Goal: Information Seeking & Learning: Learn about a topic

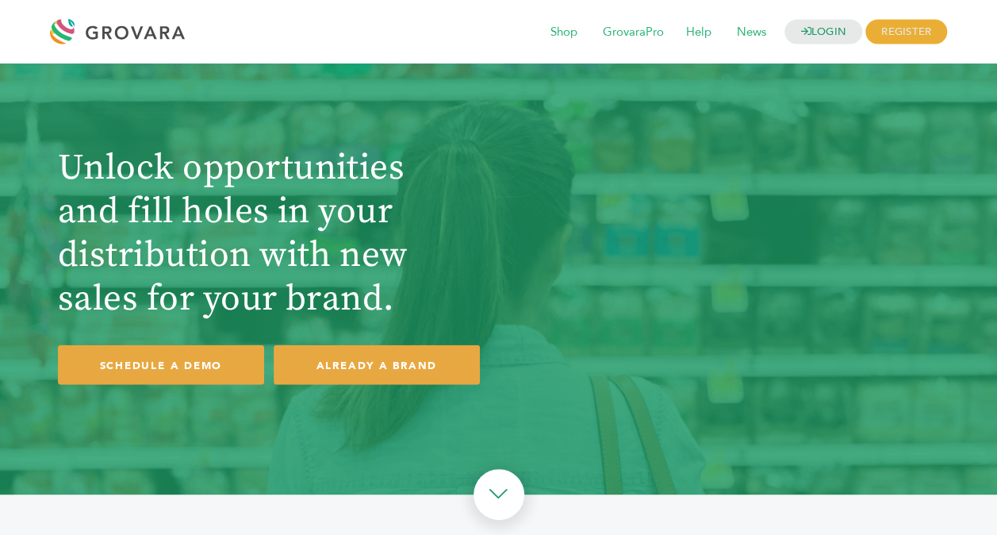
click at [596, 142] on div "Unlock opportunities and fill holes in your distribution with new sales for you…" at bounding box center [498, 265] width 897 height 255
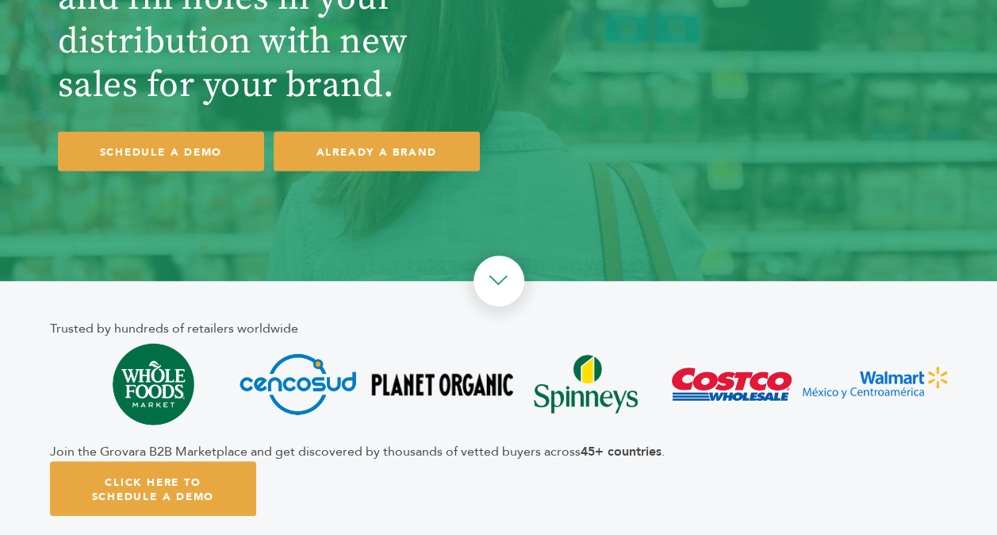
scroll to position [238, 0]
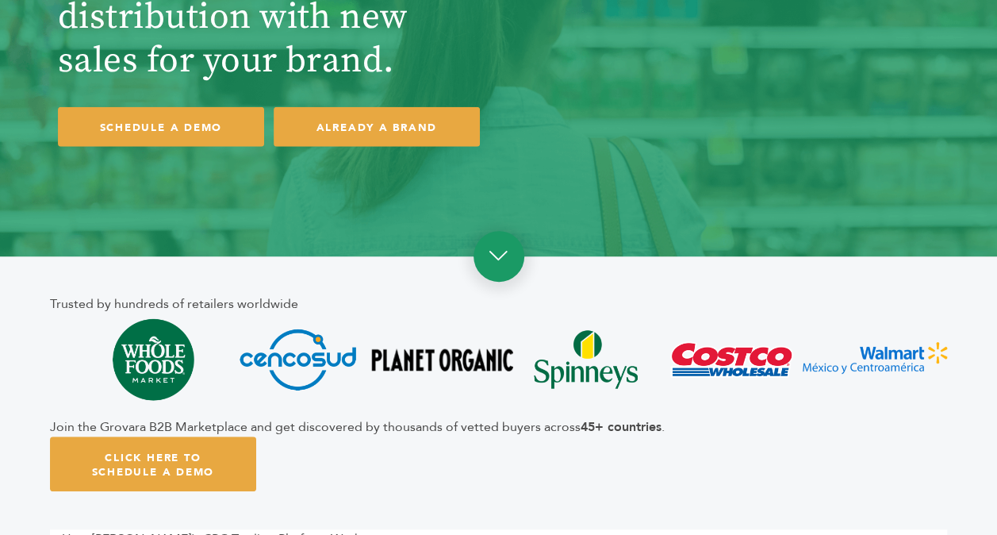
click at [500, 256] on link at bounding box center [498, 256] width 51 height 51
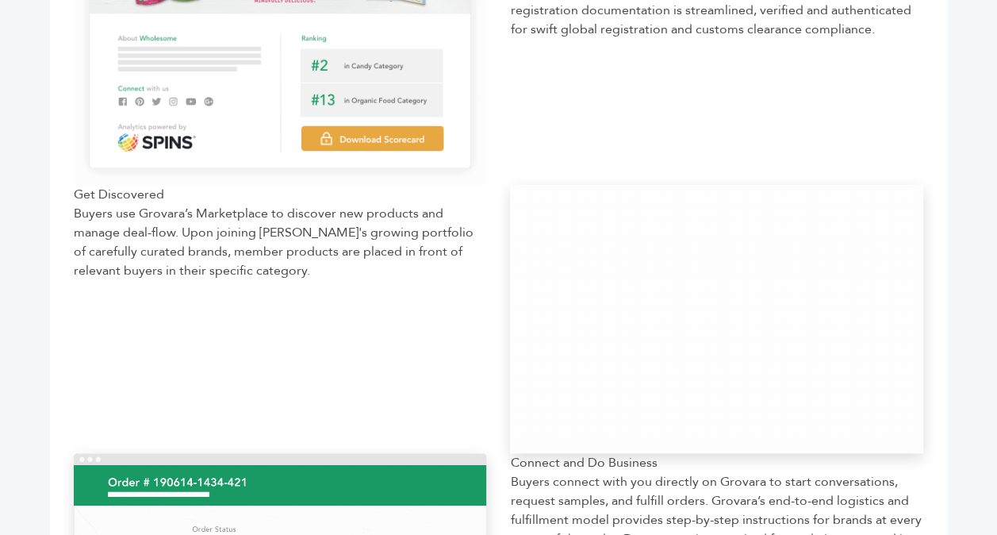
scroll to position [960, 0]
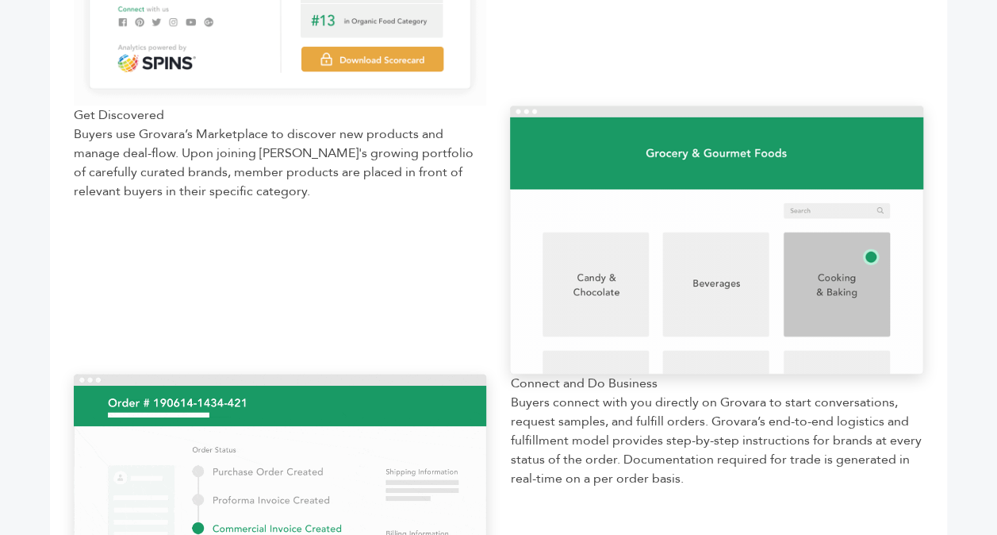
click at [506, 241] on div at bounding box center [716, 239] width 437 height 268
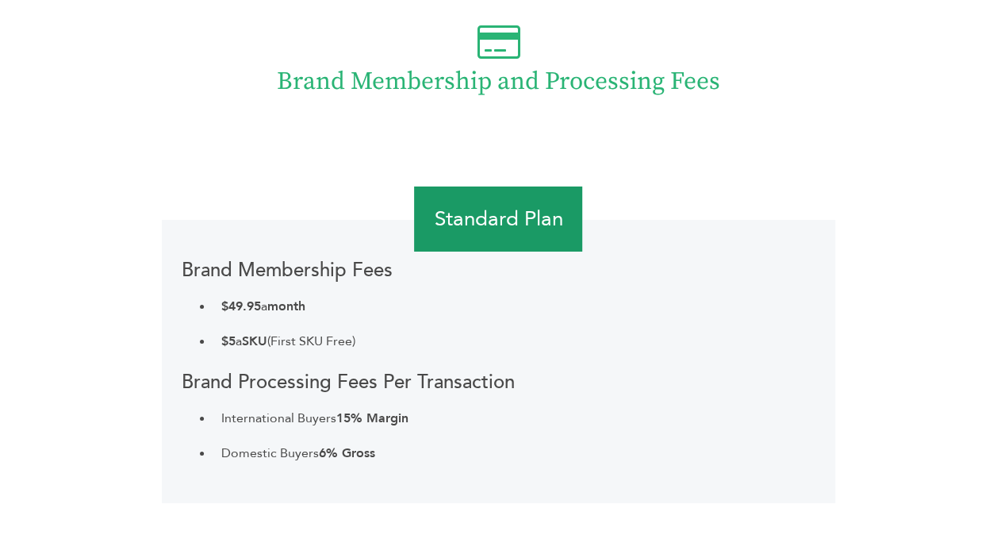
scroll to position [2625, 0]
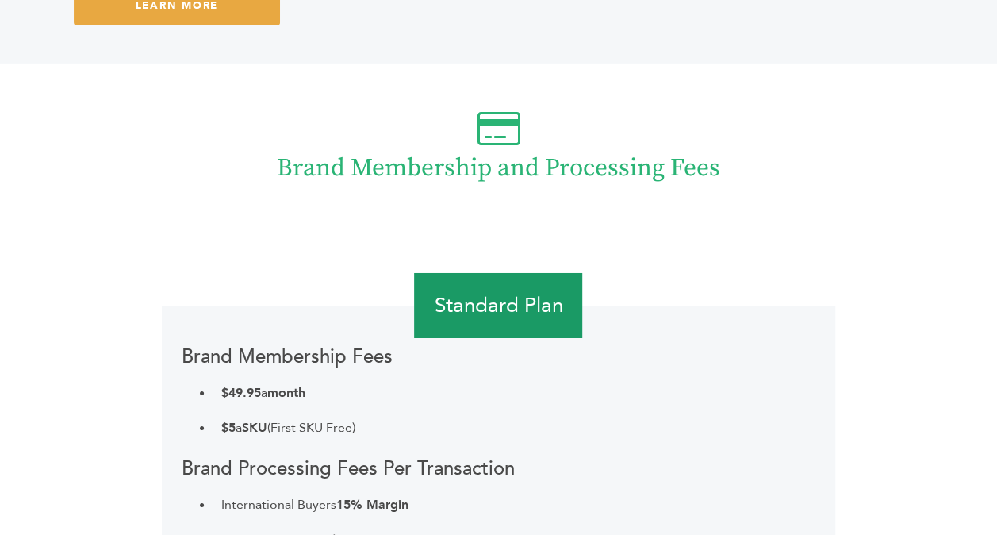
click at [514, 327] on h2 "Standard Plan" at bounding box center [498, 306] width 168 height 66
click at [508, 312] on h2 "Standard Plan" at bounding box center [498, 306] width 168 height 66
click at [505, 114] on icon at bounding box center [498, 128] width 43 height 38
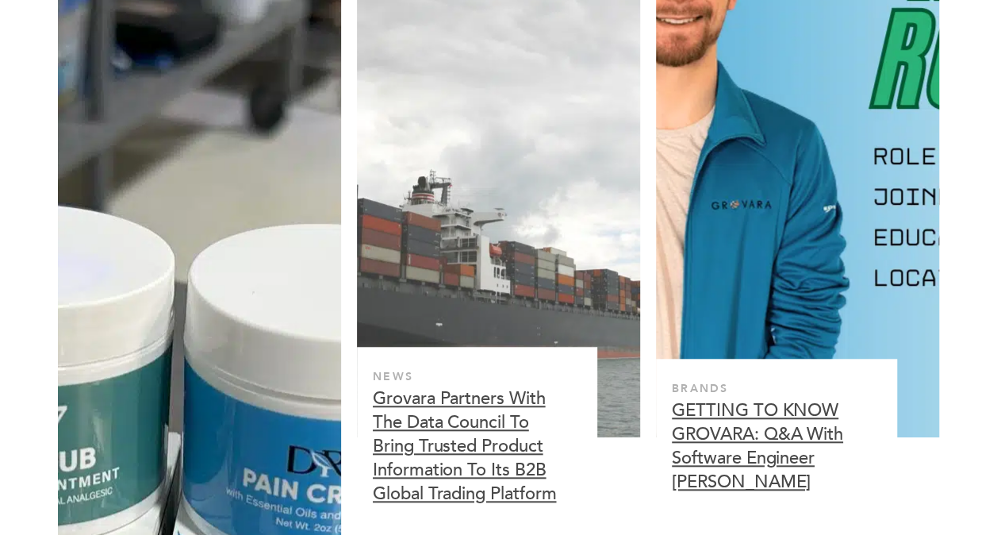
scroll to position [3691, 0]
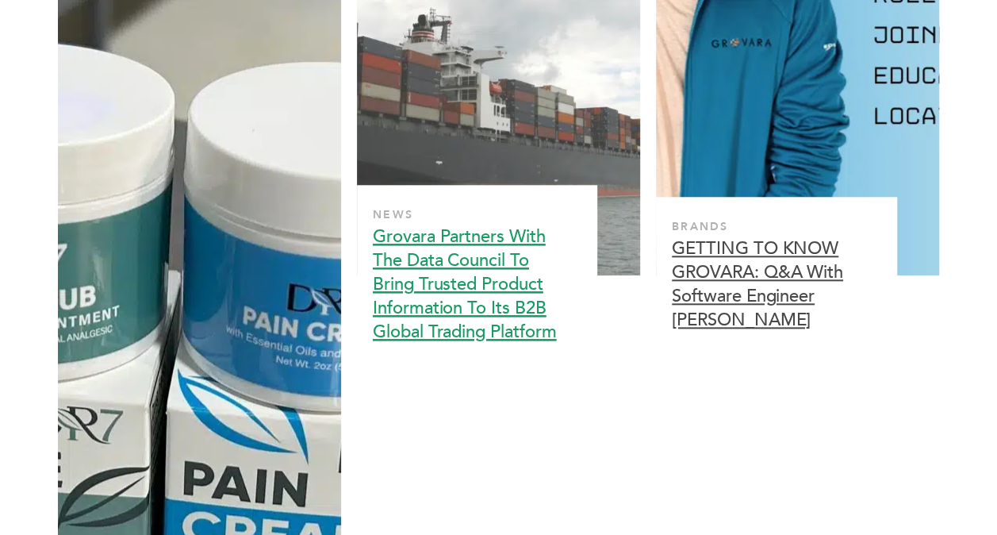
click at [455, 312] on h3 "Grovara Partners With The Data Council To Bring Trusted Product Information To …" at bounding box center [473, 283] width 200 height 119
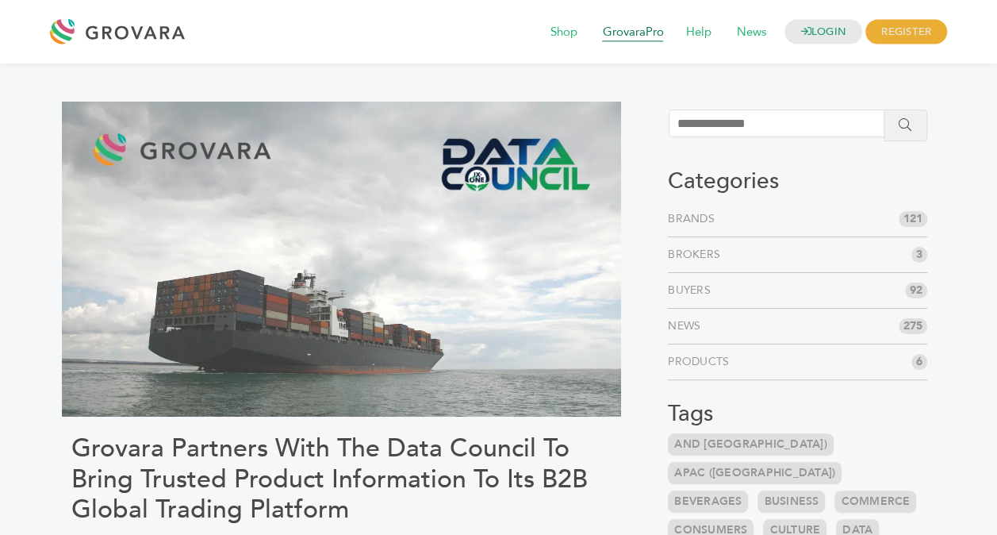
click at [615, 33] on span "GrovaraPro" at bounding box center [632, 32] width 83 height 30
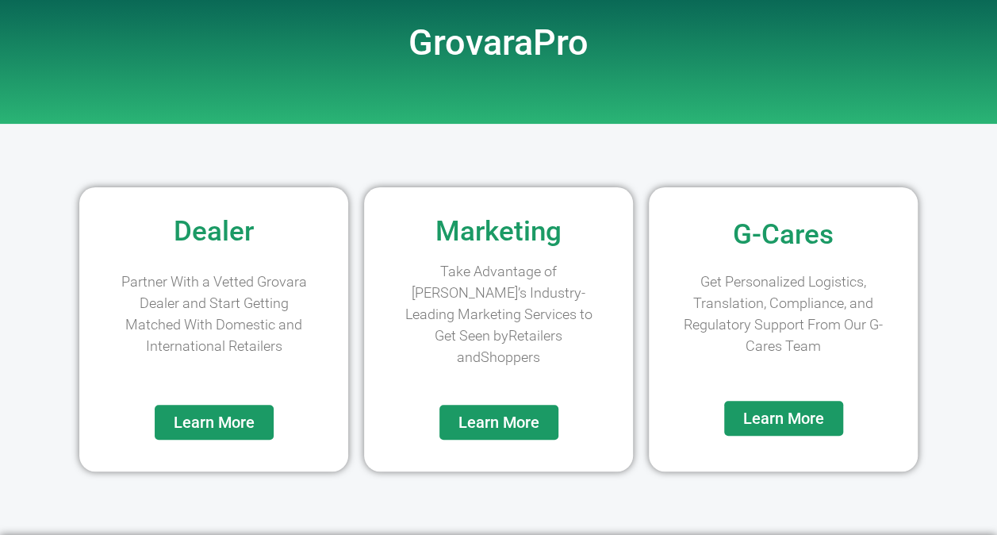
scroll to position [159, 0]
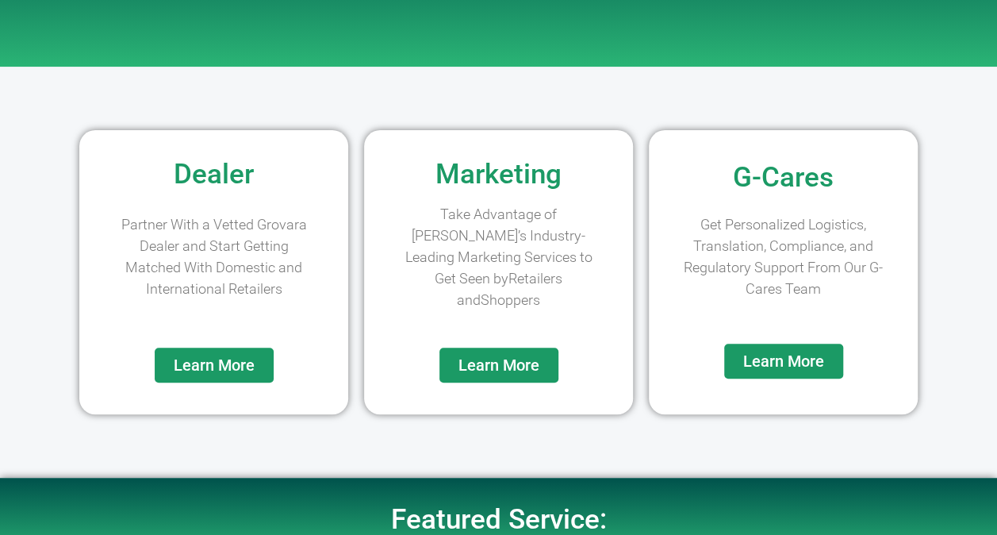
click at [214, 357] on span "Learn More" at bounding box center [214, 365] width 81 height 16
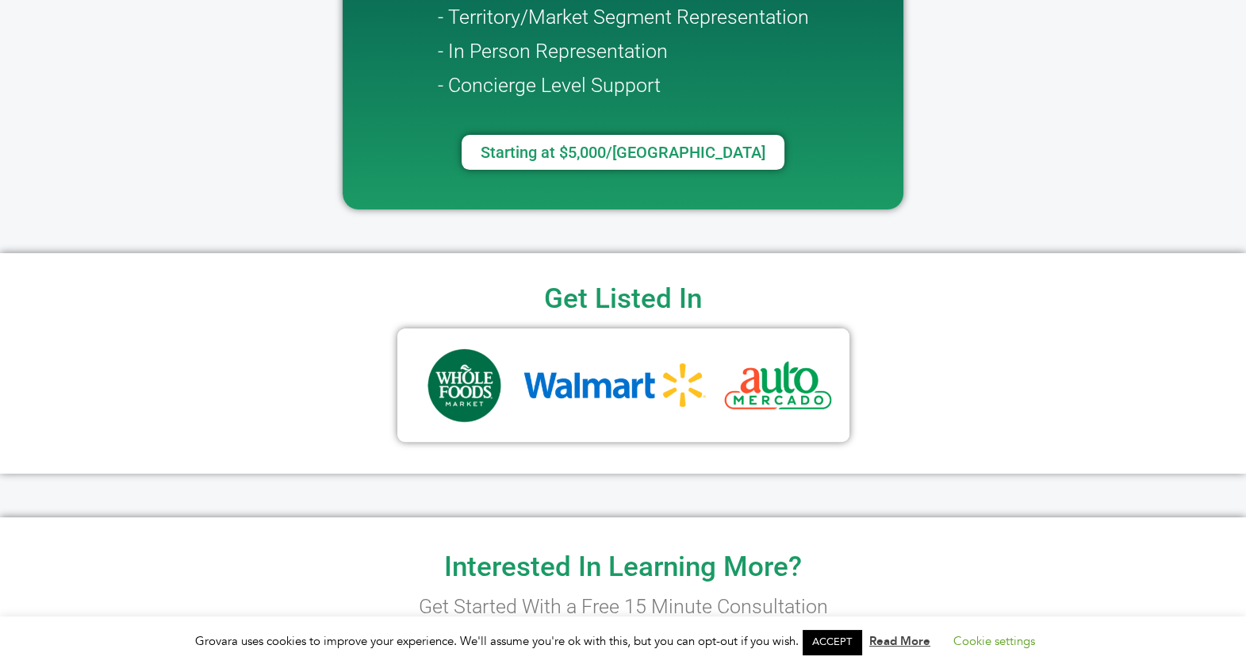
scroll to position [496, 0]
click at [847, 534] on link "ACCEPT" at bounding box center [832, 642] width 59 height 25
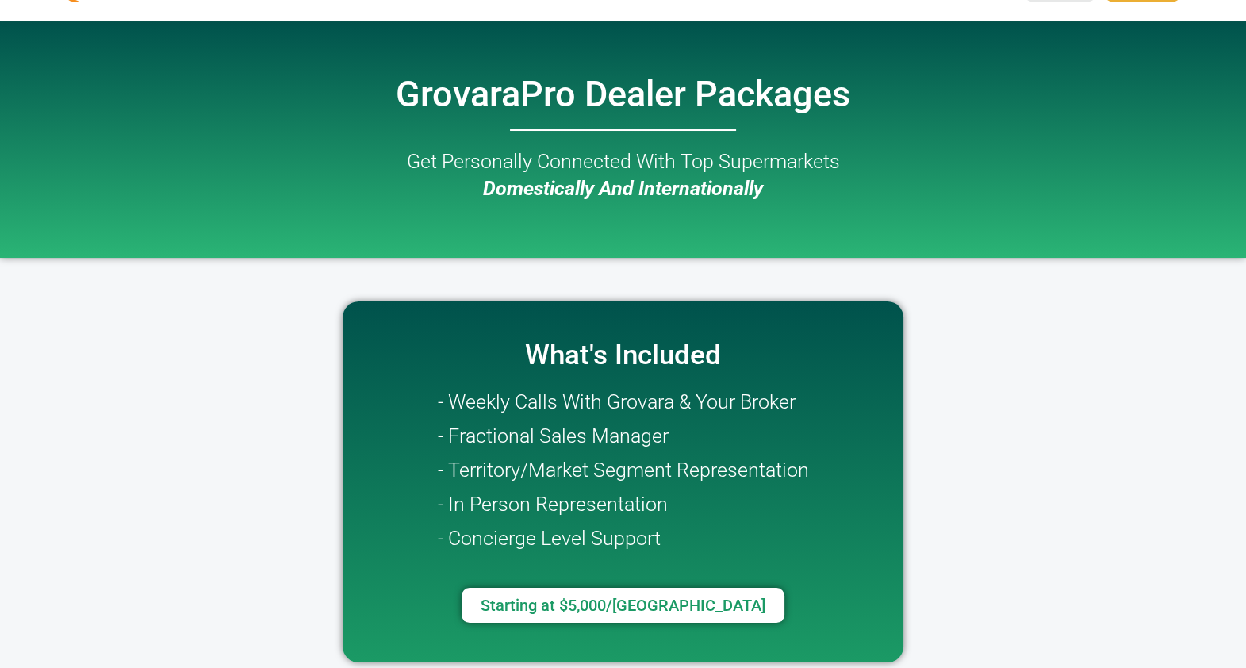
scroll to position [0, 0]
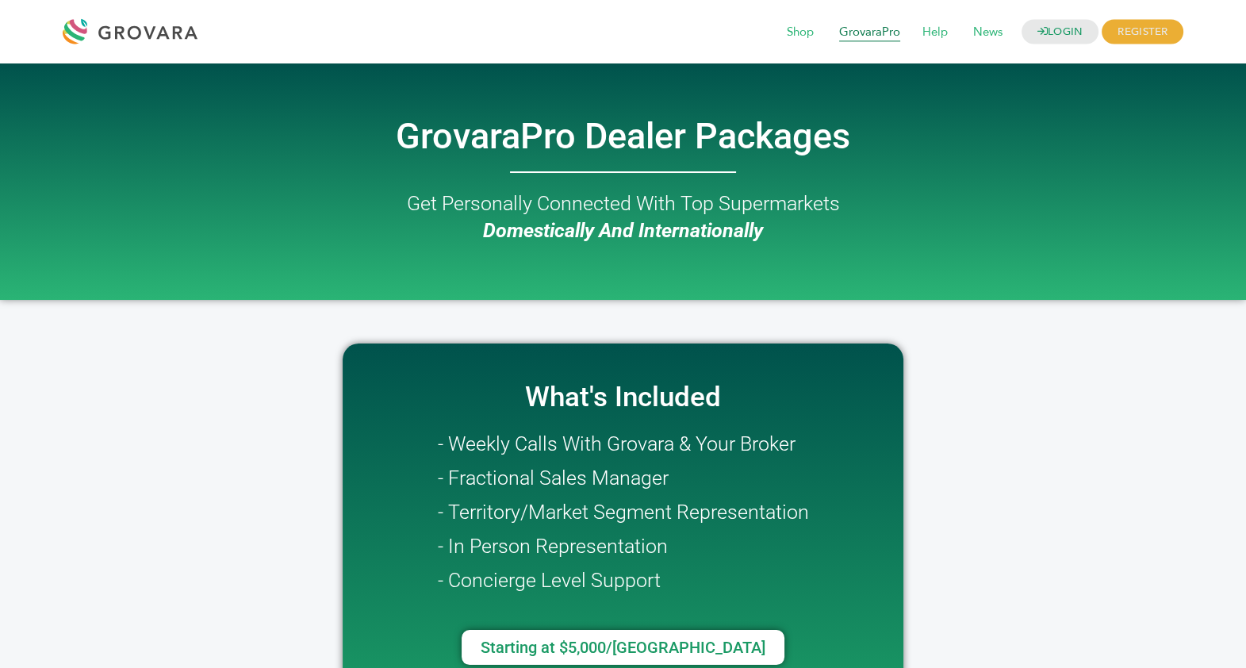
click at [880, 33] on span "GrovaraPro" at bounding box center [869, 32] width 83 height 30
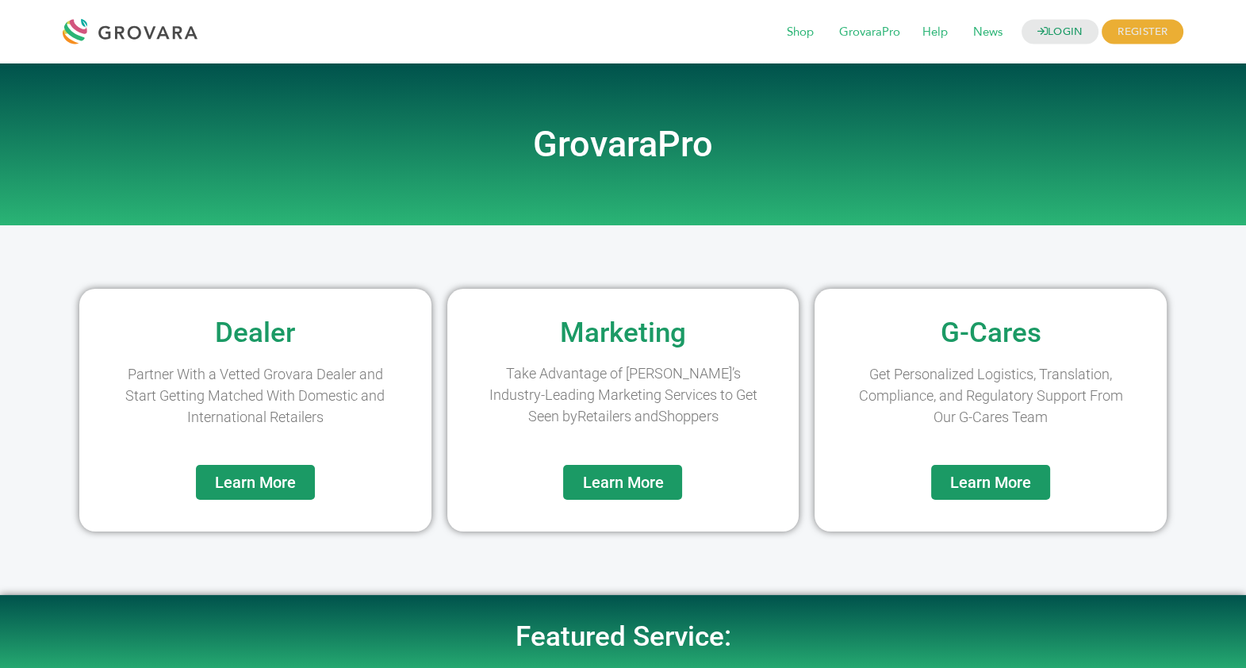
click at [646, 479] on span "Learn More" at bounding box center [622, 482] width 81 height 16
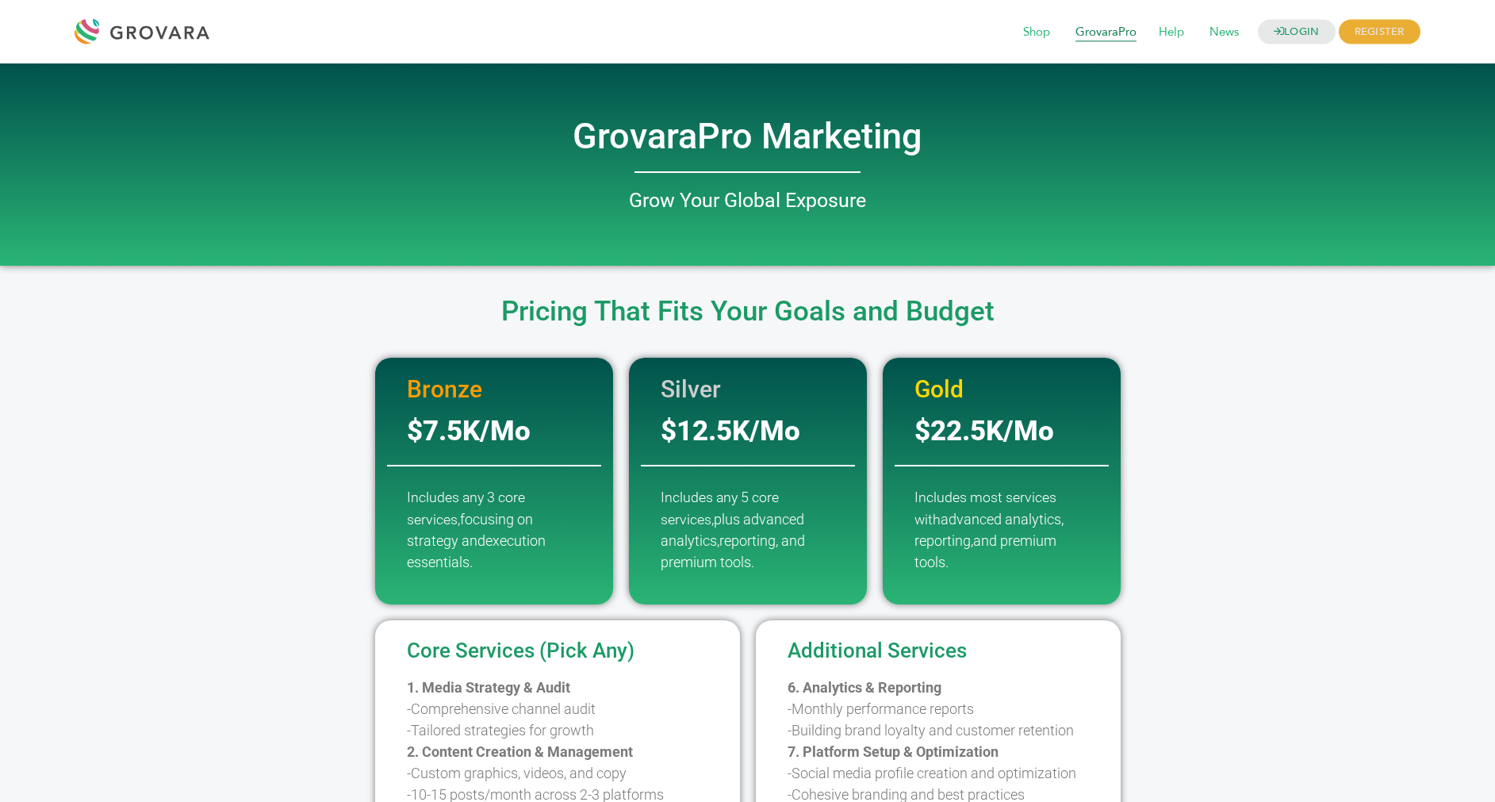
click at [1110, 35] on span "GrovaraPro" at bounding box center [1105, 32] width 83 height 30
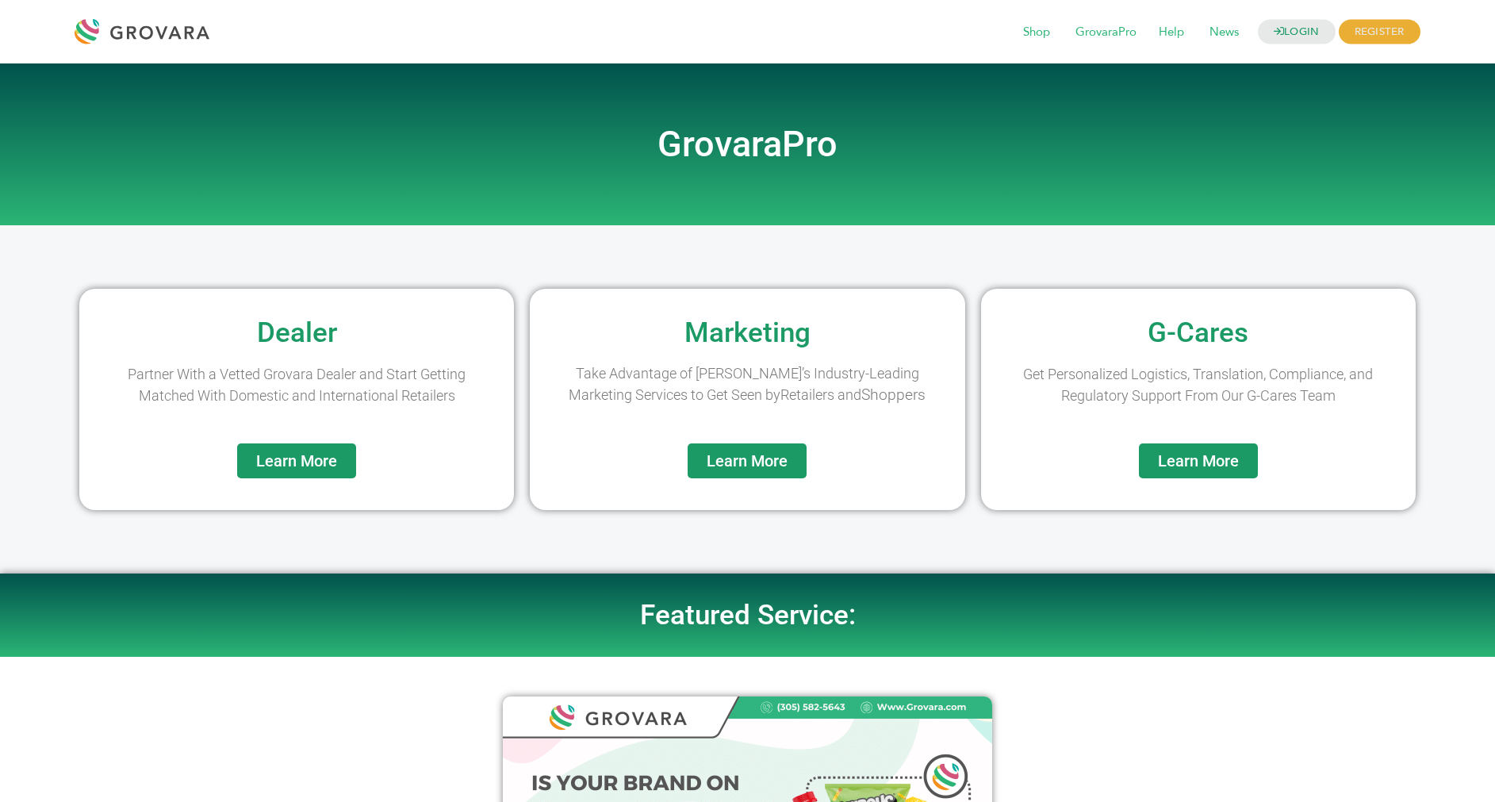
click at [1198, 459] on span "Learn More" at bounding box center [1198, 461] width 81 height 16
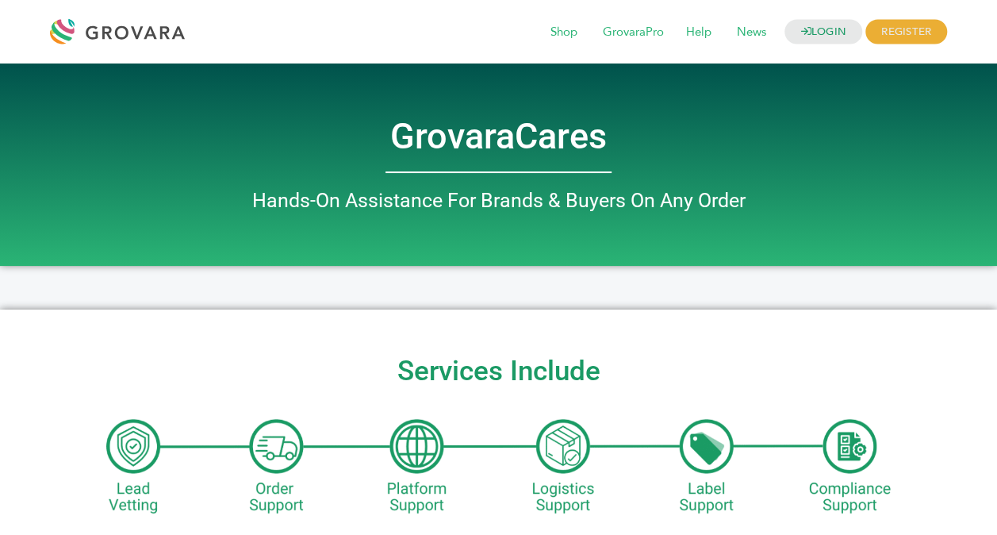
drag, startPoint x: 135, startPoint y: 26, endPoint x: 435, endPoint y: 25, distance: 299.8
click at [432, 23] on div "LOGIN REGISTER I'm a Buyer I'm a Brand Shop GrovaraPro Help News" at bounding box center [570, 32] width 754 height 38
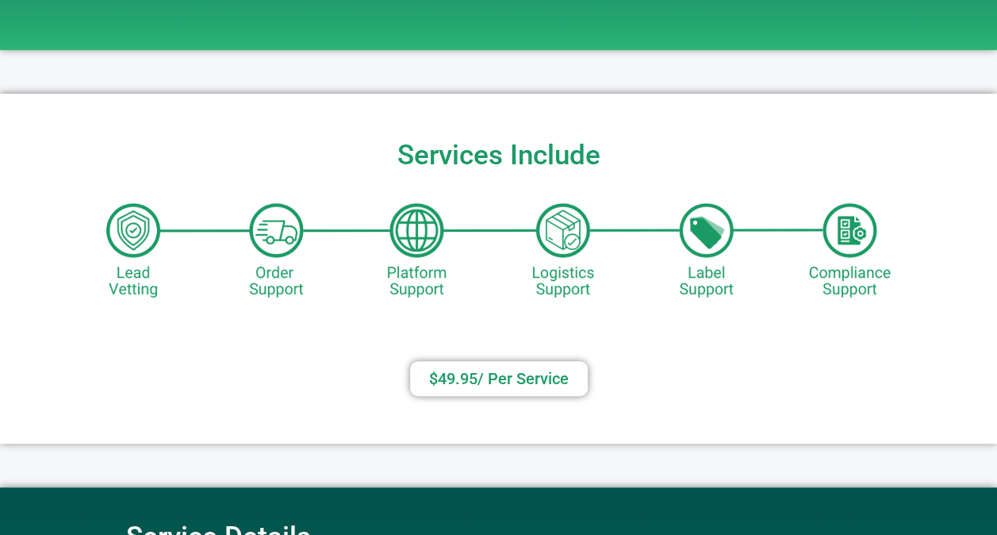
scroll to position [238, 0]
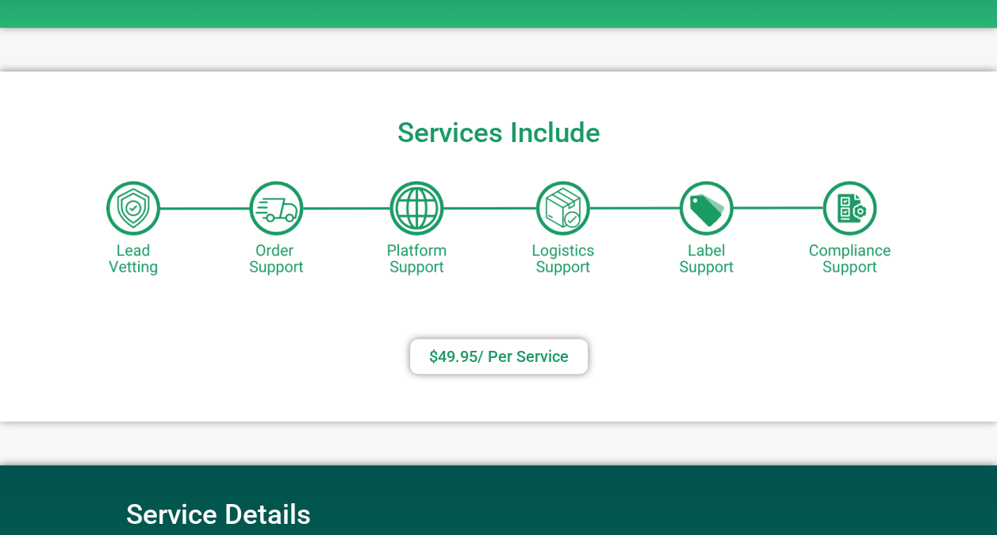
click at [508, 360] on span "$49.95/ Per Service​" at bounding box center [499, 356] width 140 height 16
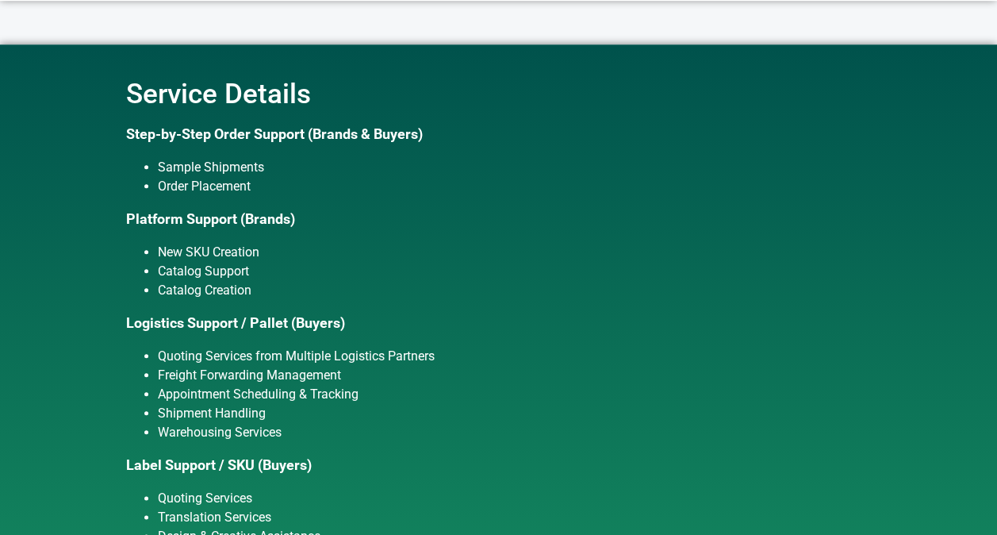
scroll to position [634, 0]
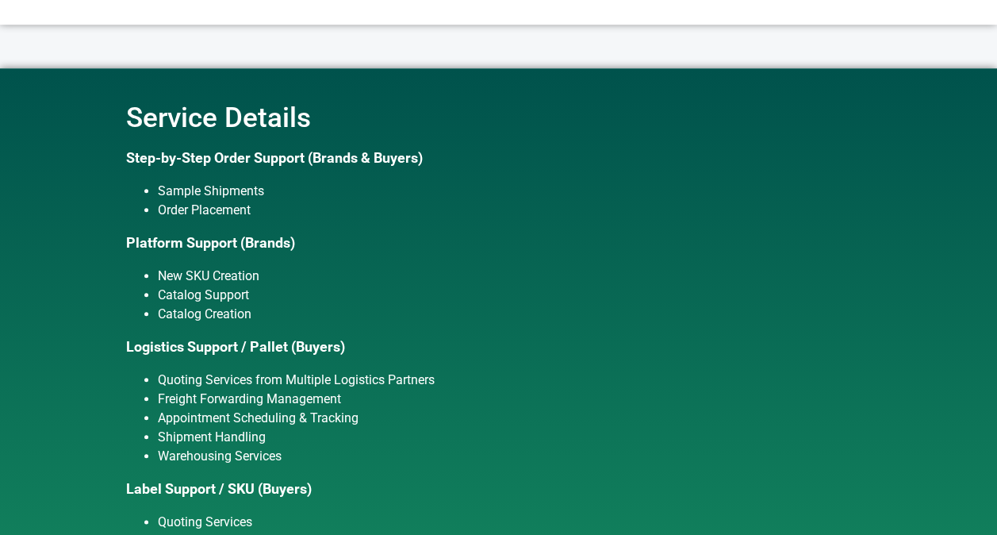
drag, startPoint x: 528, startPoint y: 182, endPoint x: 227, endPoint y: 136, distance: 304.8
click at [528, 182] on li "Sample Shipments" at bounding box center [515, 191] width 714 height 19
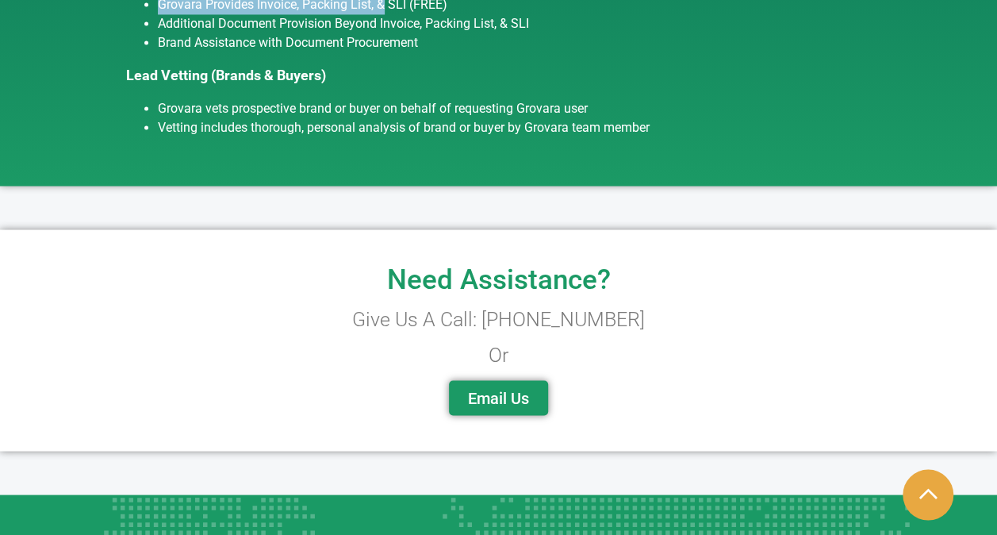
scroll to position [1236, 0]
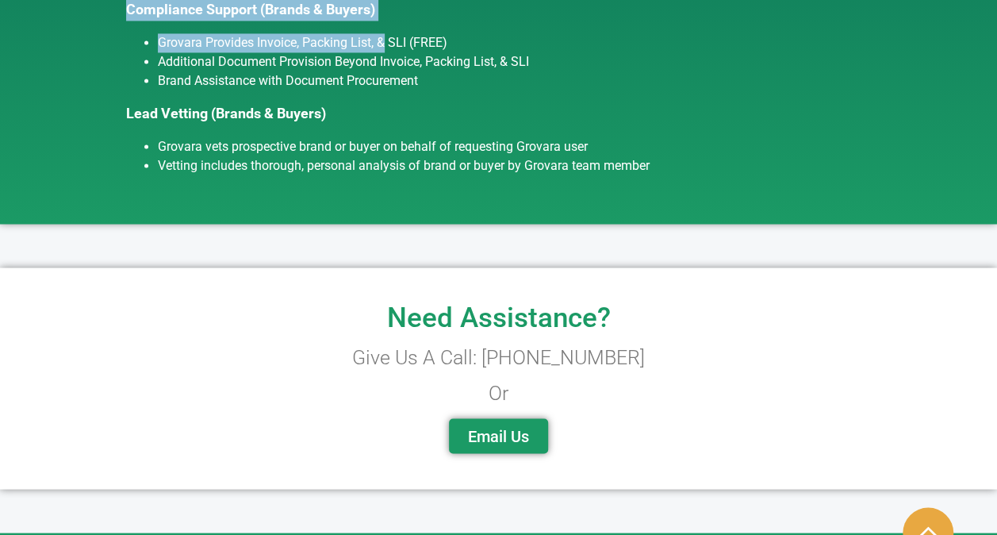
drag, startPoint x: 130, startPoint y: 119, endPoint x: 678, endPoint y: 160, distance: 549.5
copy div "Service Details Step-by-Step Order Support (Brands & Buyers) Sample Shipments O…"
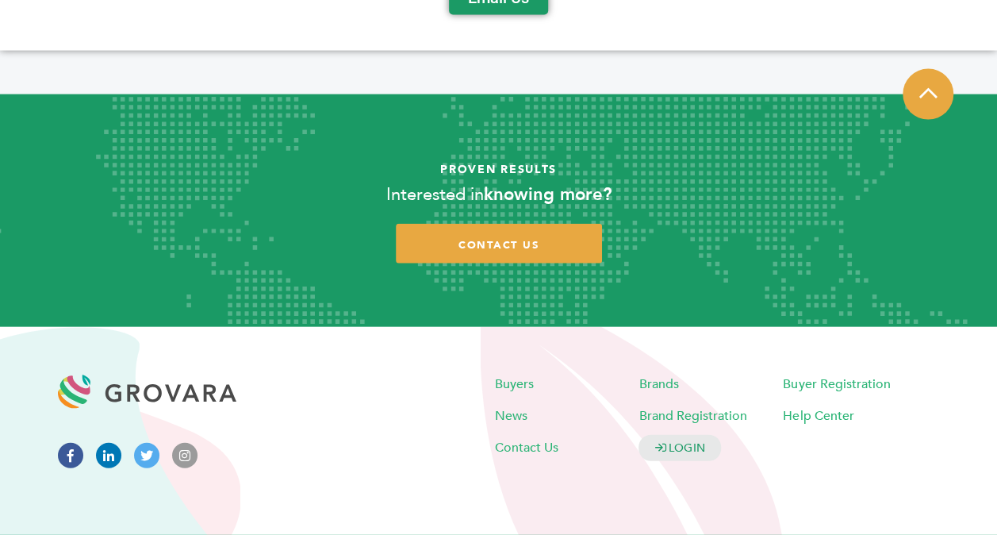
scroll to position [1707, 0]
click at [692, 407] on span "Brand Registration" at bounding box center [692, 415] width 108 height 17
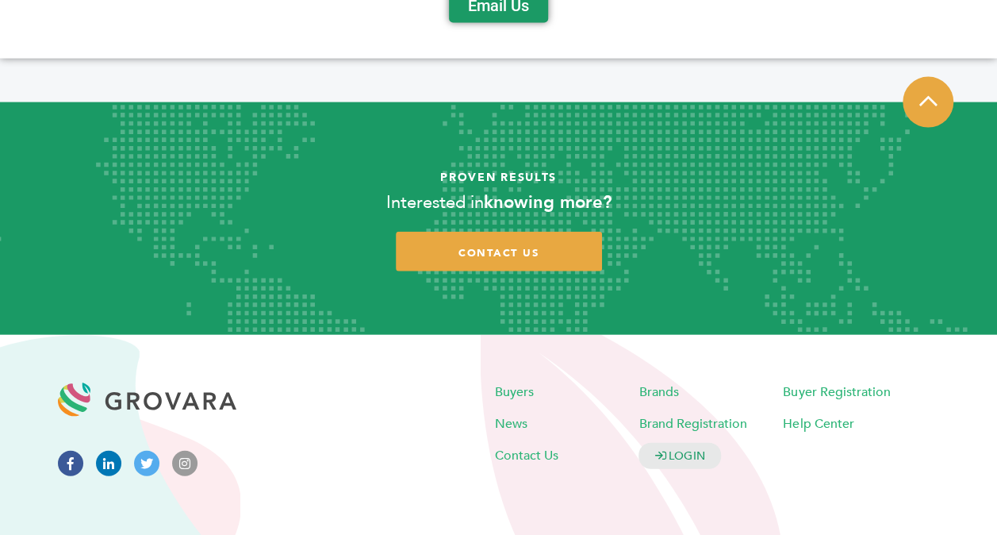
scroll to position [1673, 0]
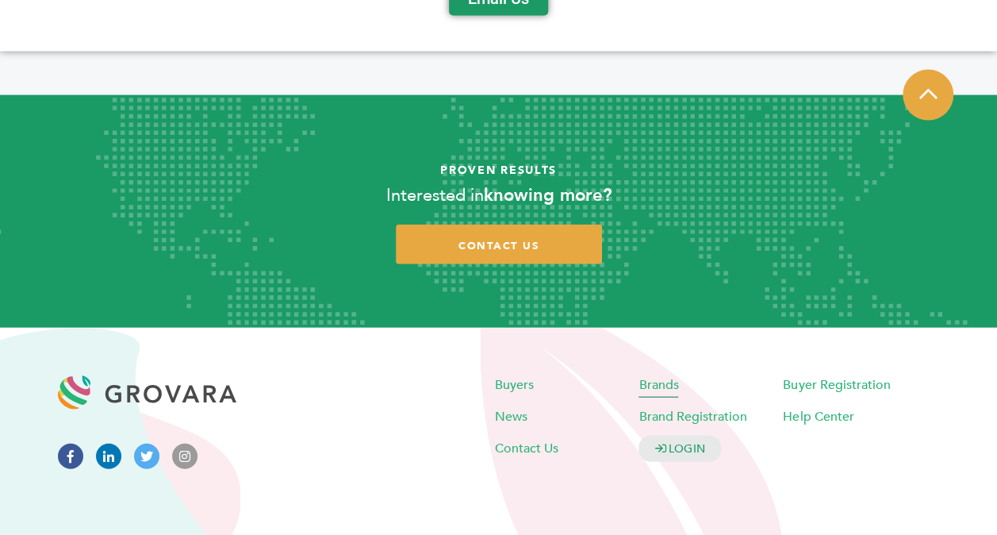
click at [658, 379] on span "Brands" at bounding box center [658, 384] width 40 height 17
